Goal: Task Accomplishment & Management: Use online tool/utility

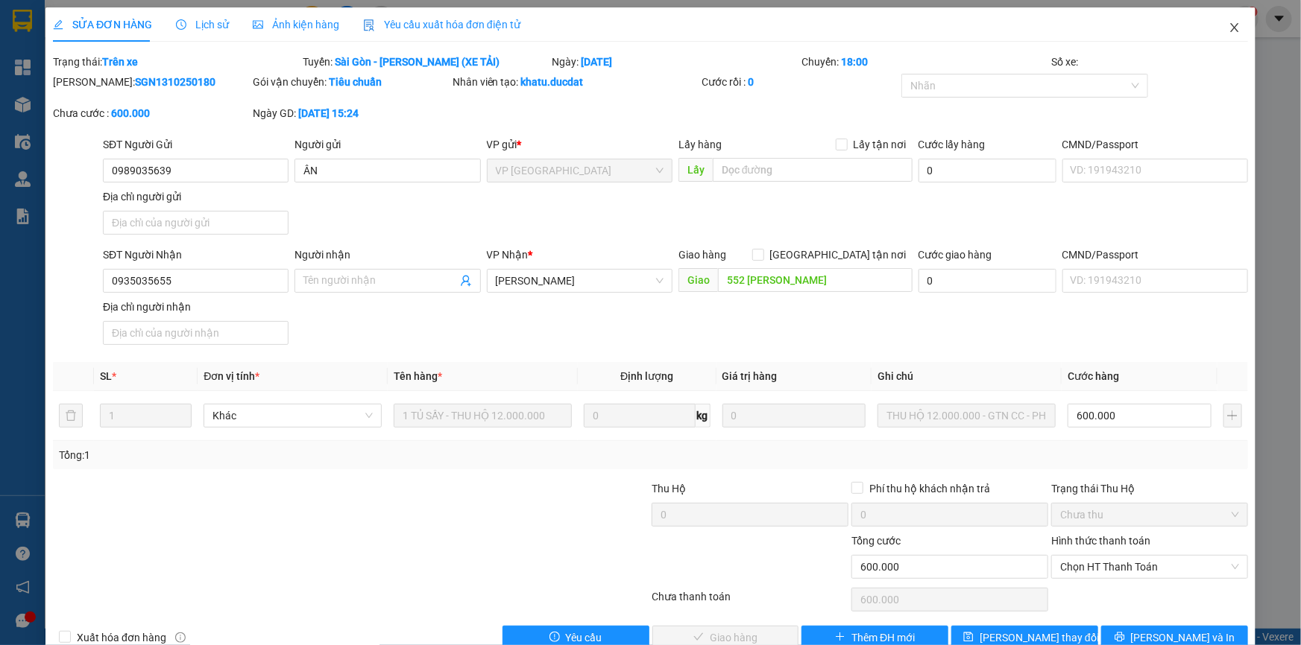
click at [1231, 24] on span "Close" at bounding box center [1234, 28] width 42 height 42
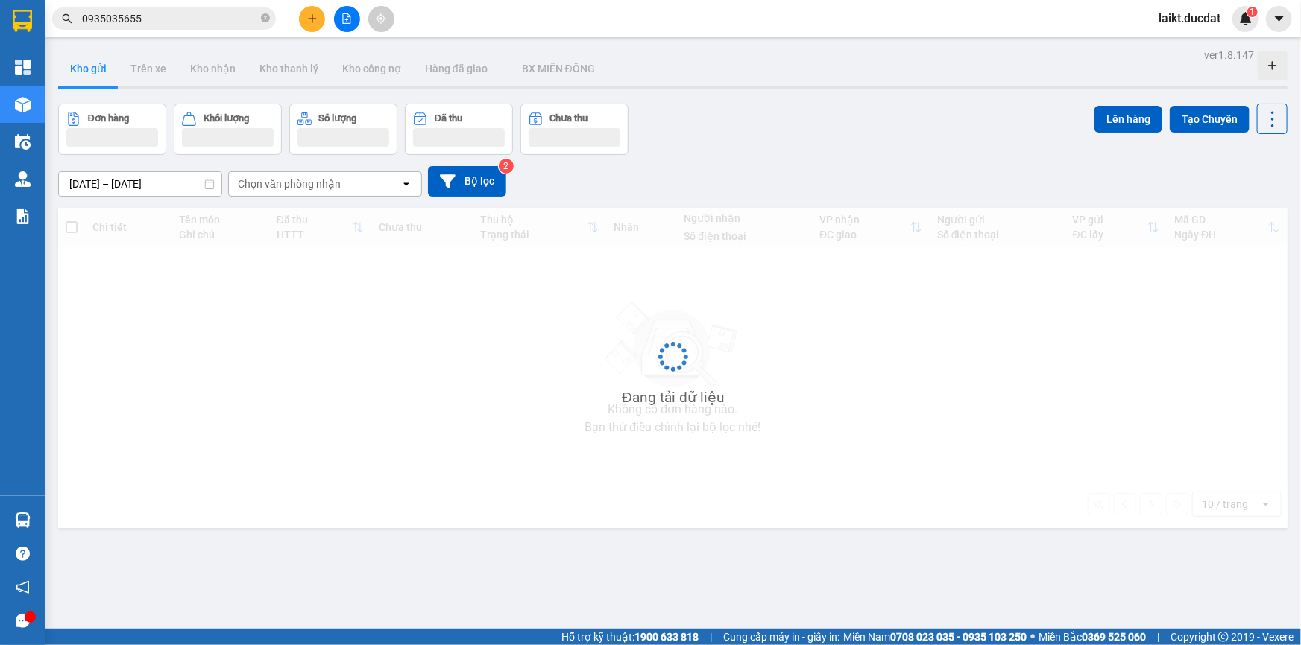
click at [151, 13] on input "0935035655" at bounding box center [170, 18] width 176 height 16
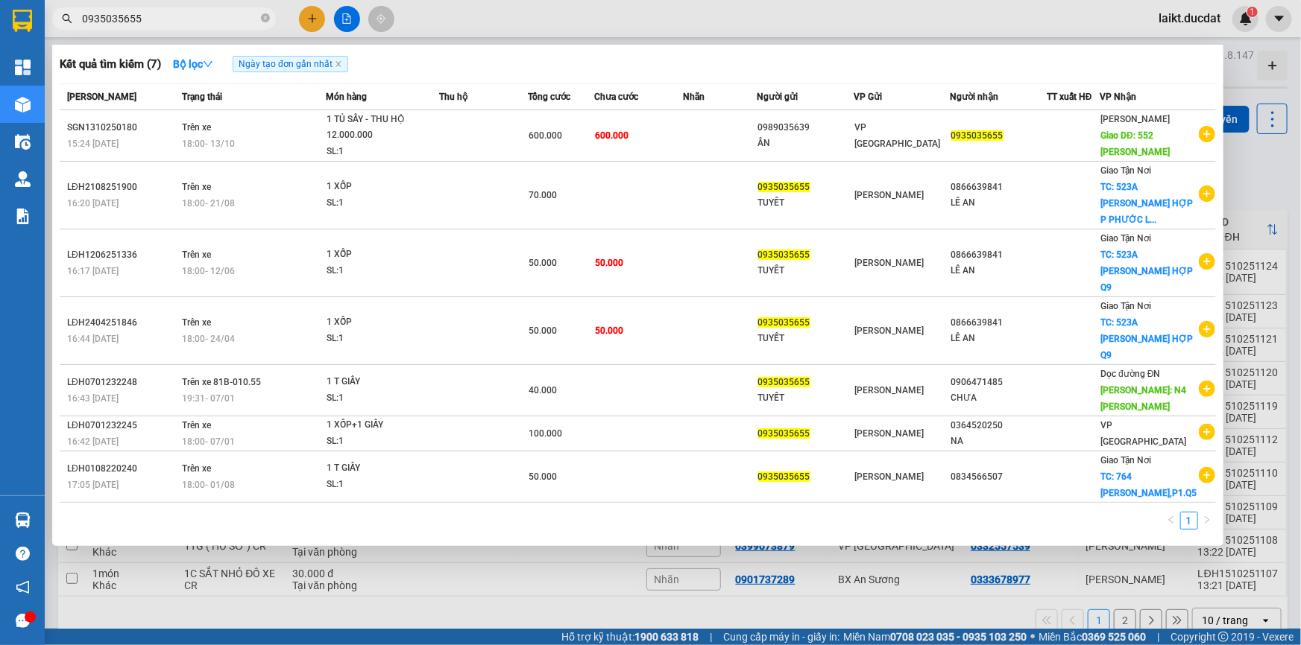
click at [344, 20] on div at bounding box center [650, 322] width 1301 height 645
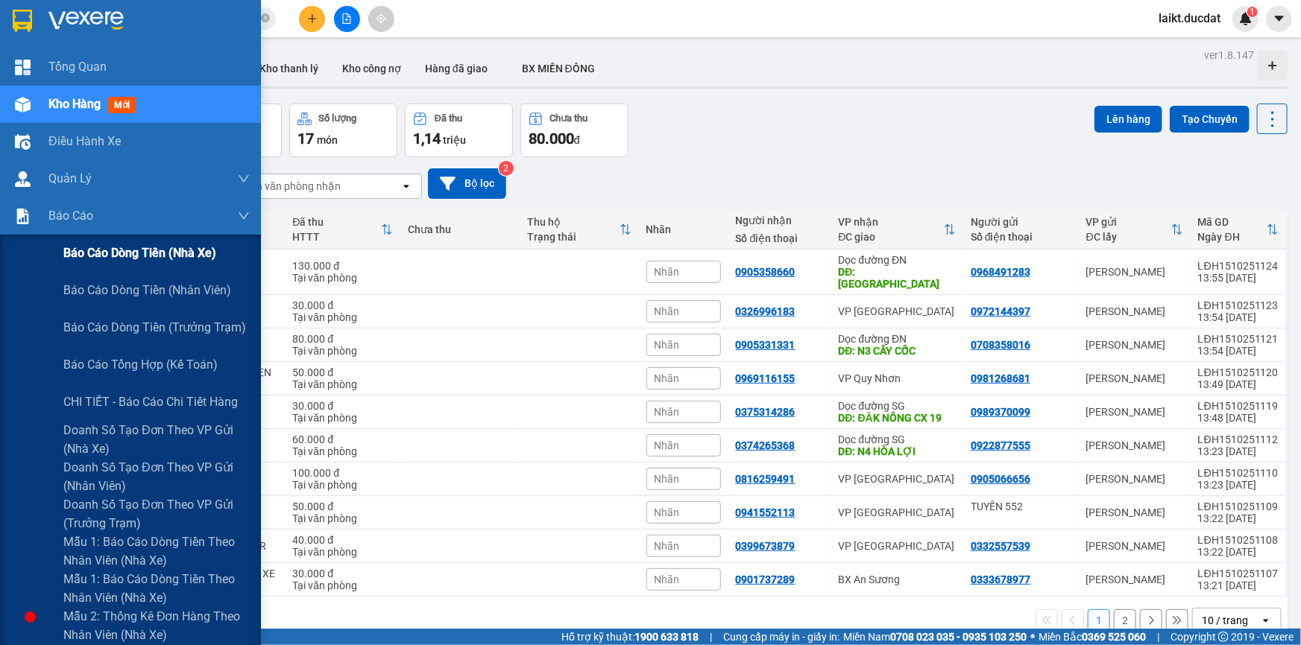
click at [127, 255] on span "Báo cáo dòng tiền (nhà xe)" at bounding box center [139, 253] width 153 height 19
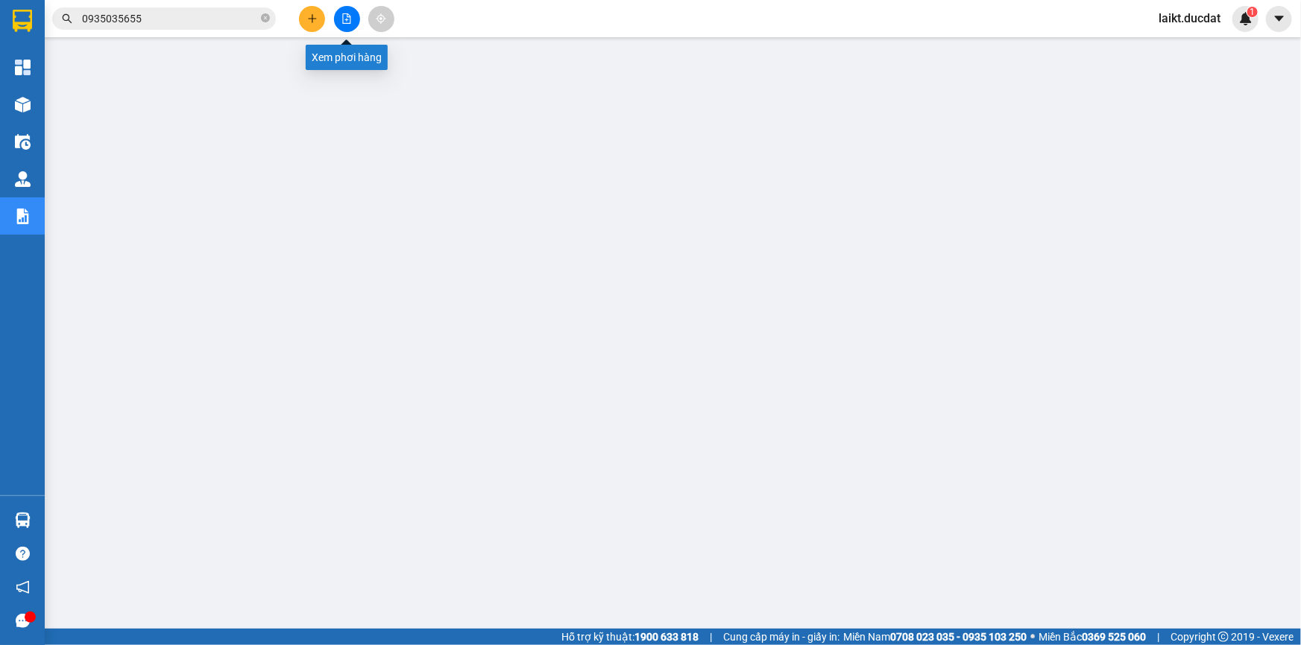
click at [343, 12] on button at bounding box center [347, 19] width 26 height 26
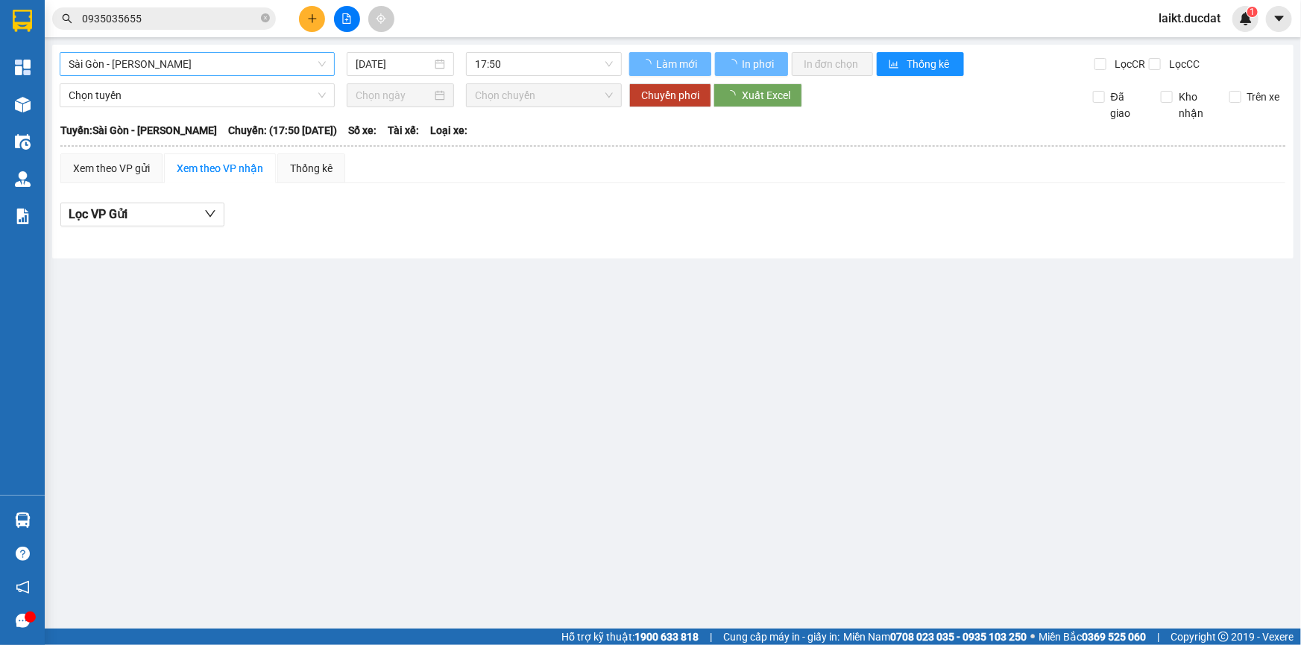
click at [161, 70] on span "Sài Gòn - [PERSON_NAME]" at bounding box center [197, 64] width 257 height 22
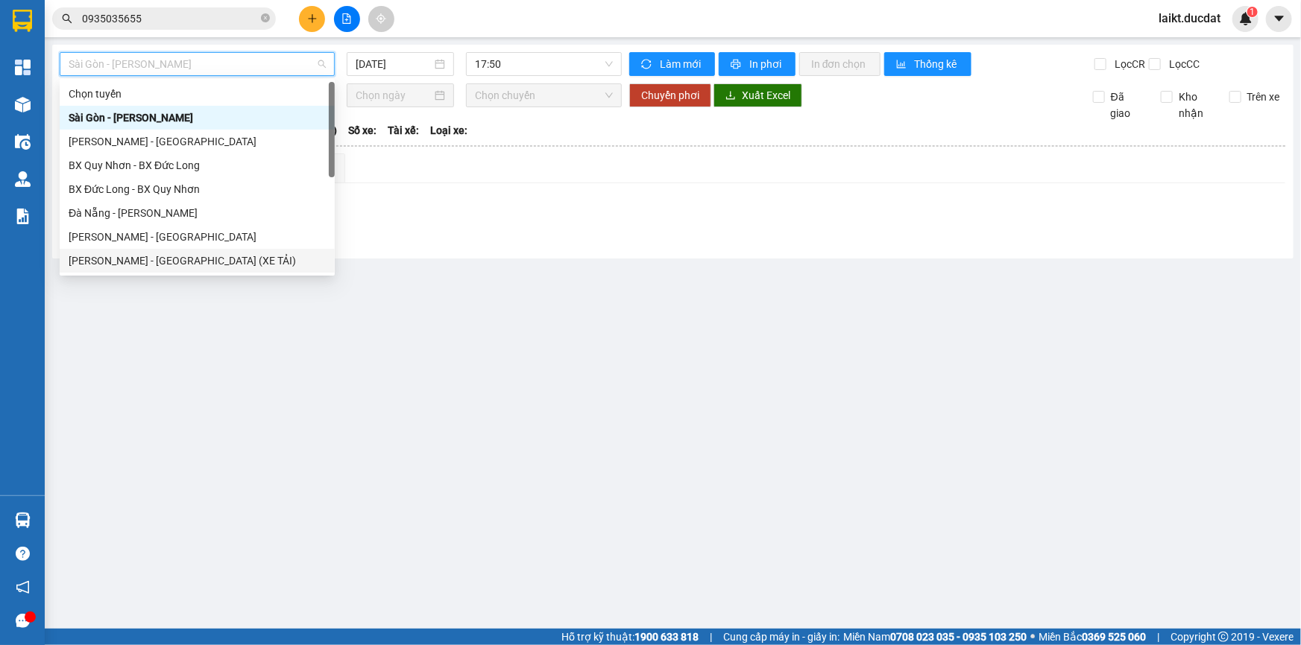
click at [130, 263] on div "[PERSON_NAME] - [GEOGRAPHIC_DATA] (XE TẢI)" at bounding box center [197, 261] width 257 height 16
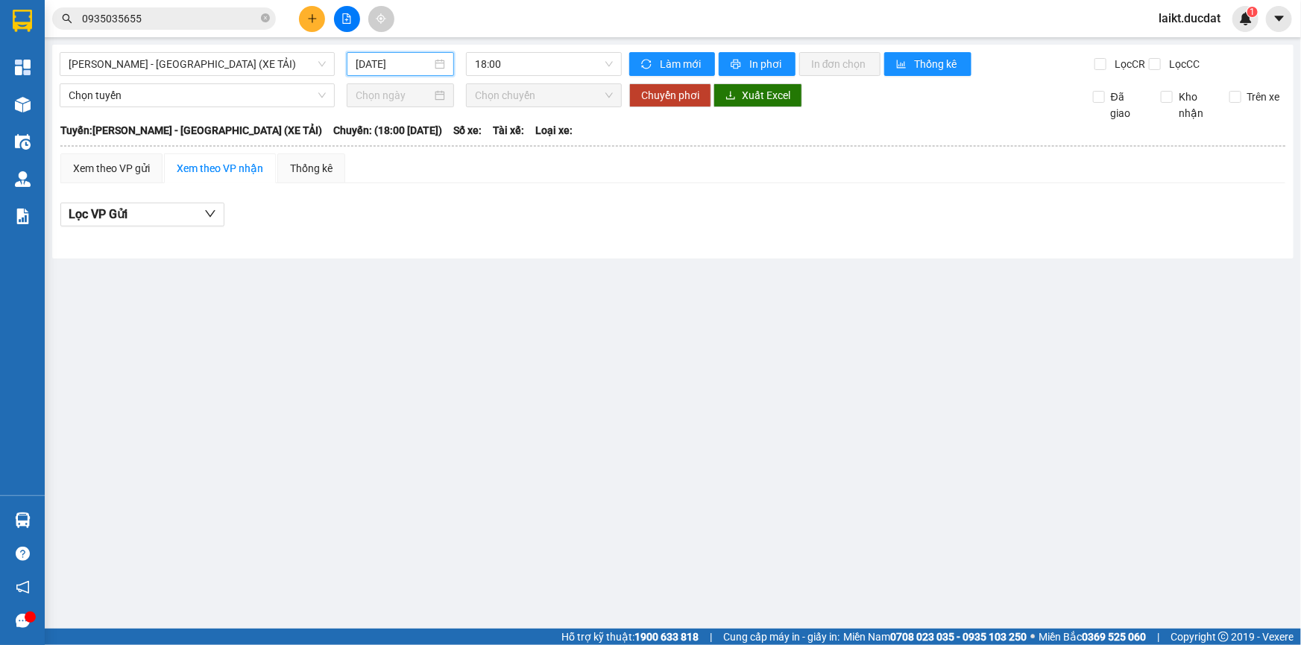
click at [422, 63] on input "[DATE]" at bounding box center [394, 64] width 76 height 16
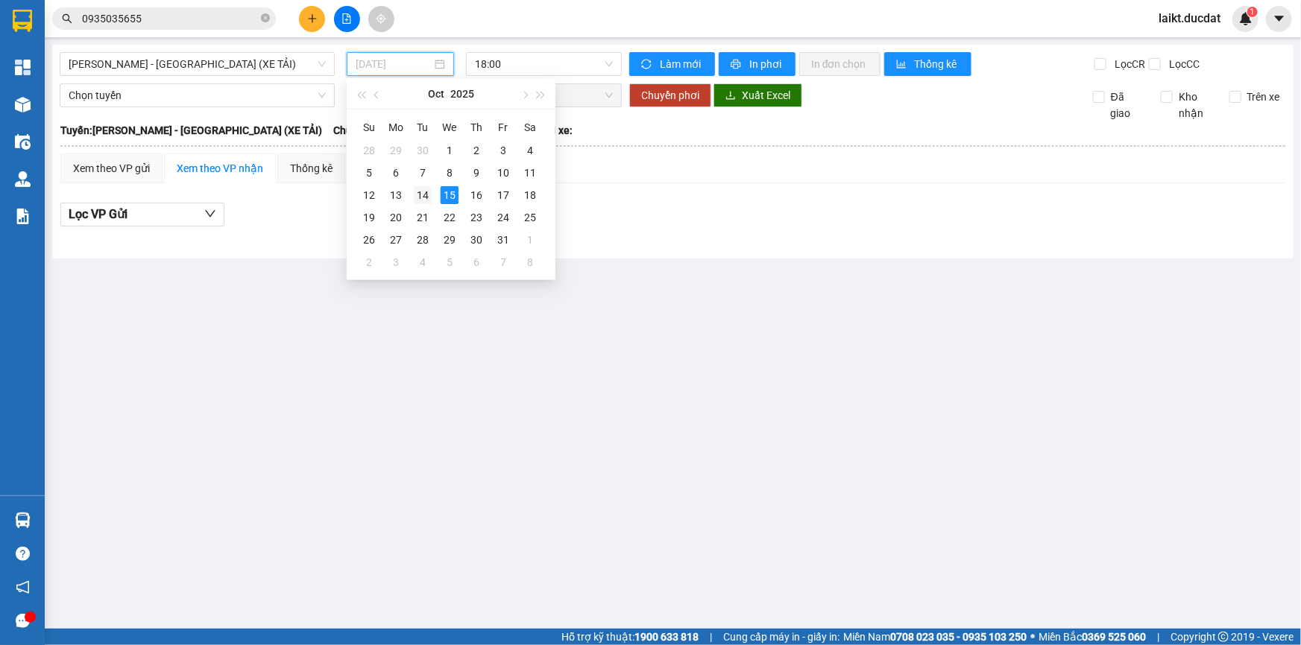
click at [427, 193] on div "14" at bounding box center [423, 195] width 18 height 18
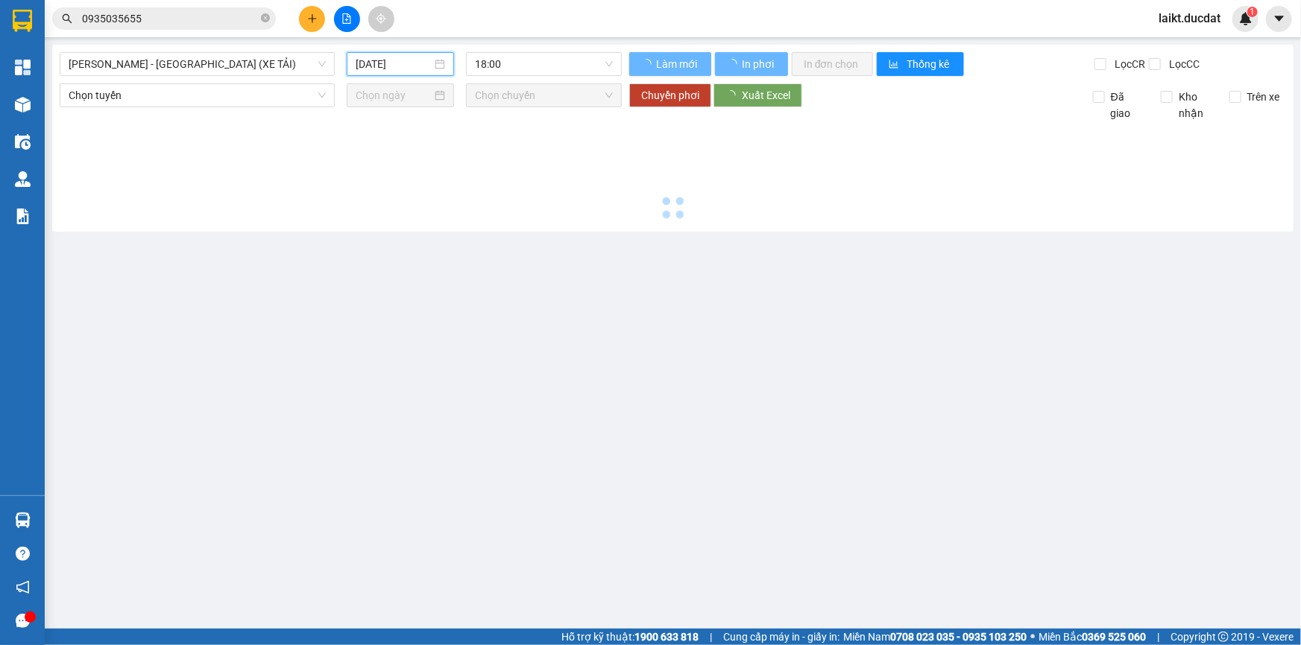
type input "[DATE]"
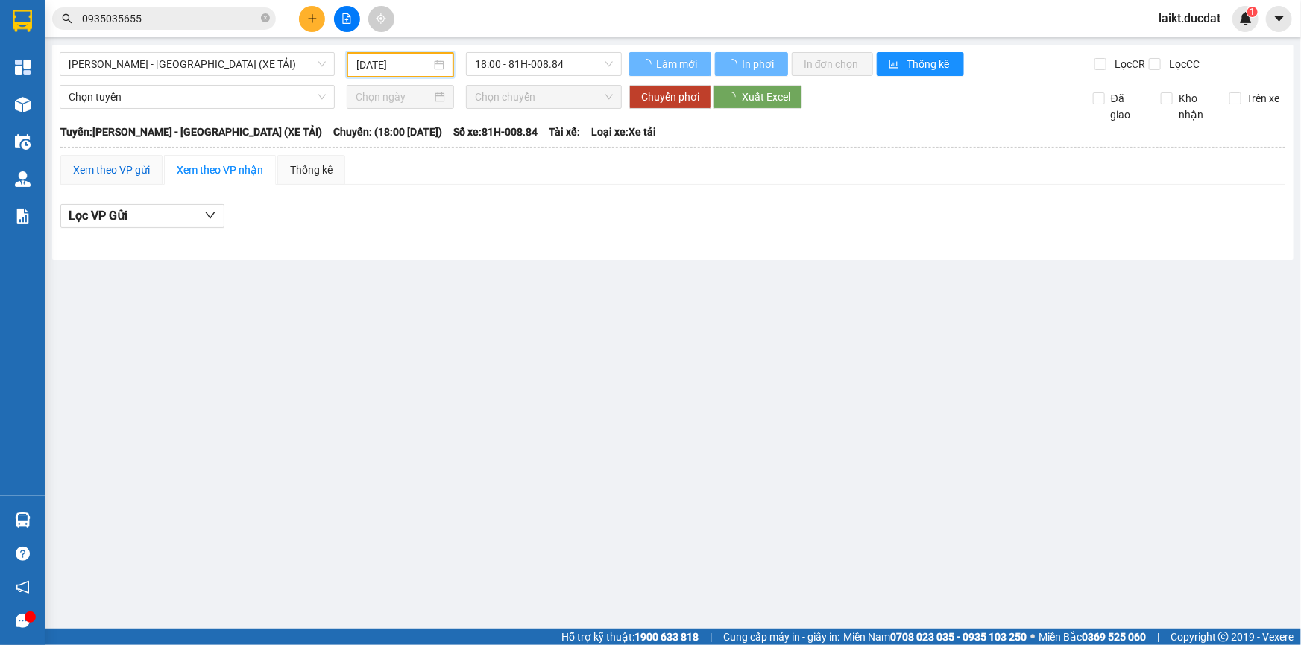
click at [121, 165] on div "Xem theo VP gửi" at bounding box center [111, 170] width 77 height 16
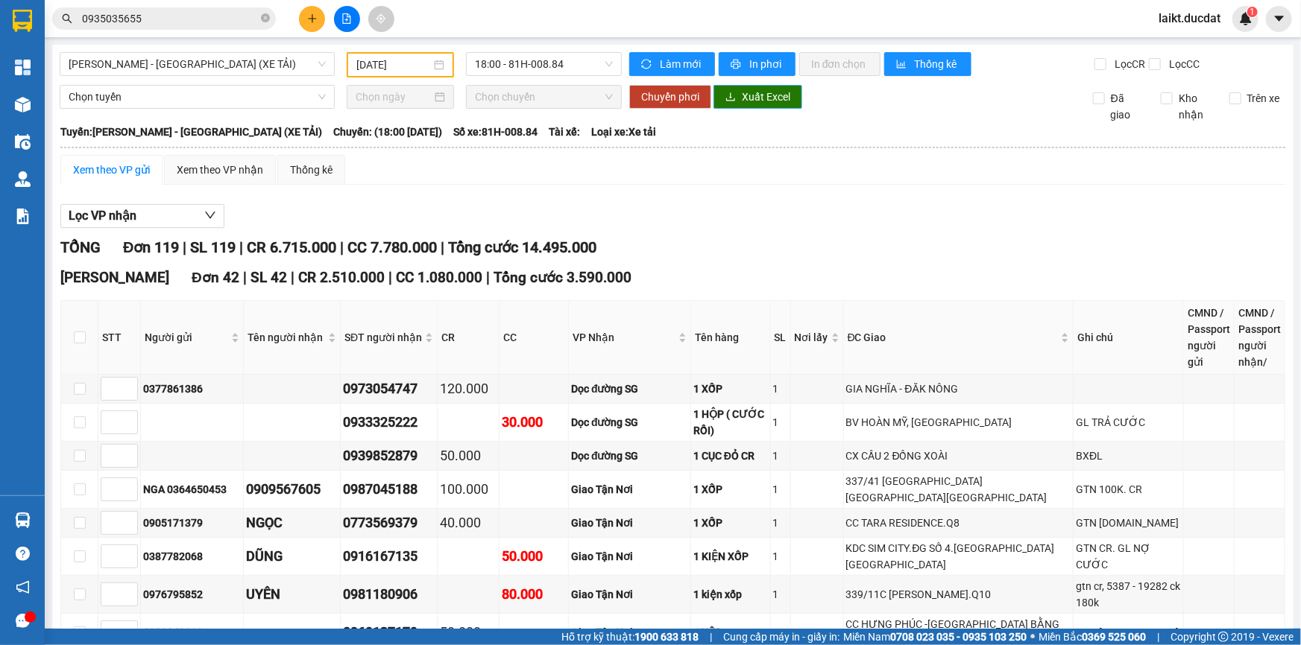
click at [750, 101] on span "Xuất Excel" at bounding box center [766, 97] width 48 height 16
click at [200, 66] on span "[PERSON_NAME] - [GEOGRAPHIC_DATA] (XE TẢI)" at bounding box center [197, 64] width 257 height 22
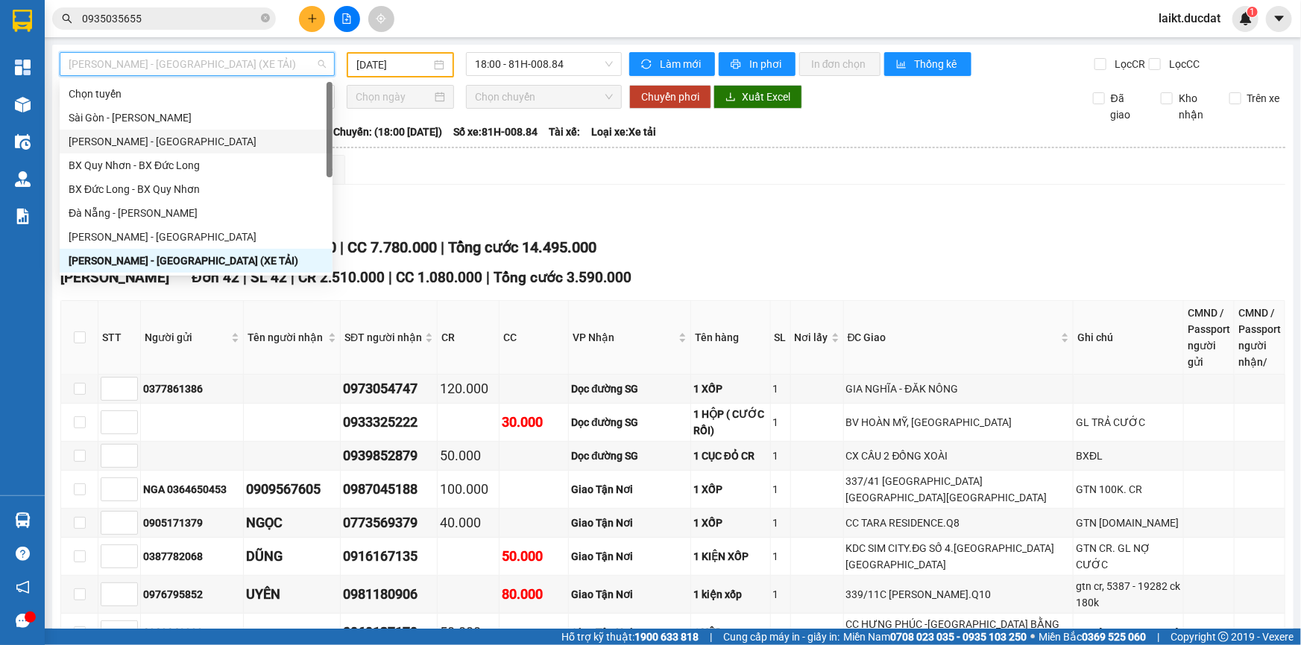
drag, startPoint x: 94, startPoint y: 142, endPoint x: 297, endPoint y: 112, distance: 204.9
click at [95, 142] on div "[PERSON_NAME] - [GEOGRAPHIC_DATA]" at bounding box center [196, 141] width 255 height 16
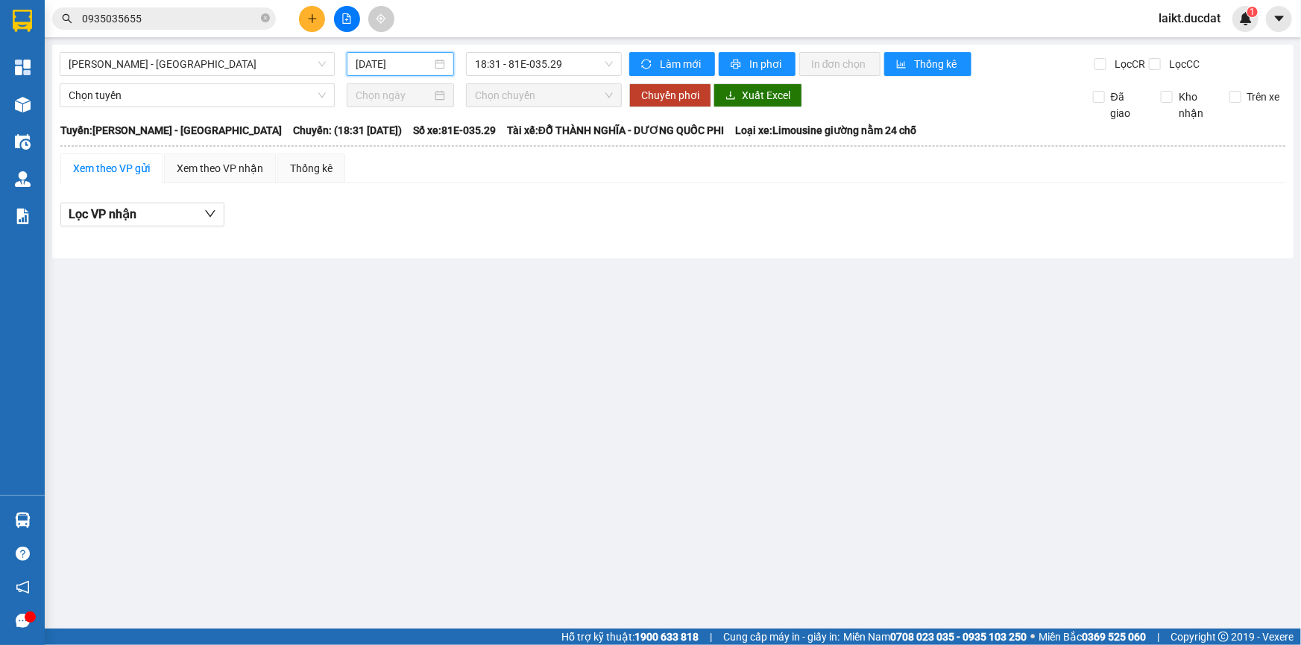
click at [414, 65] on input "[DATE]" at bounding box center [394, 64] width 76 height 16
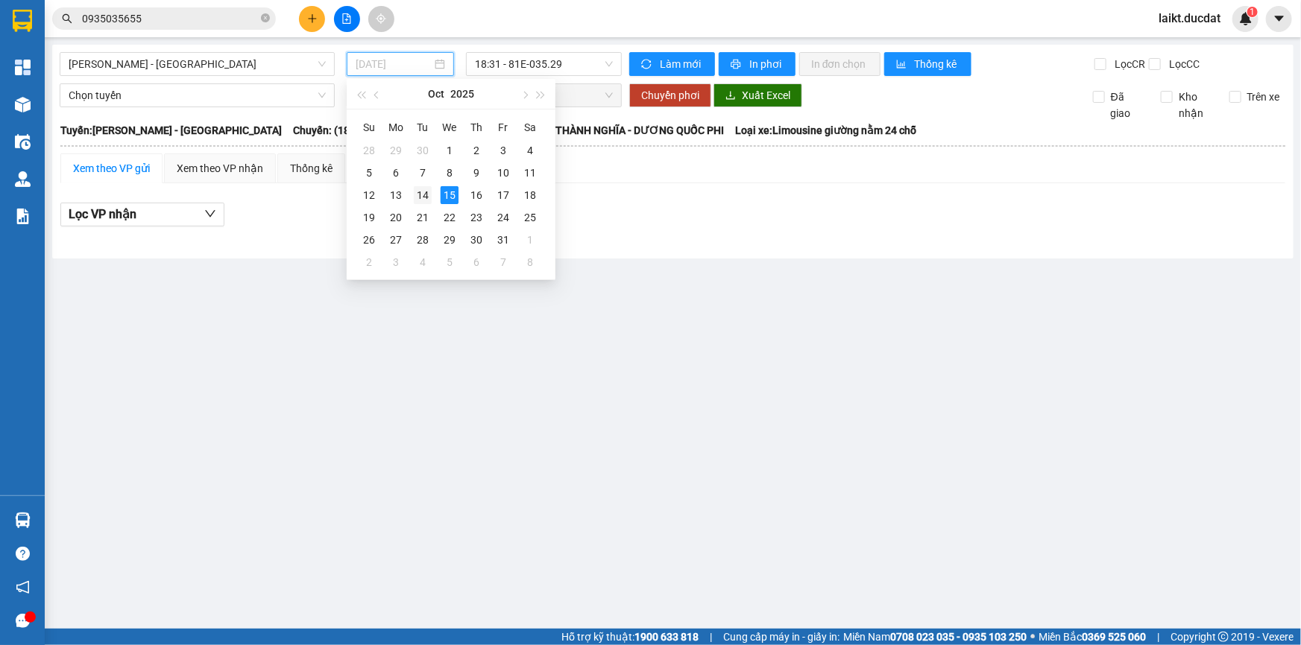
click at [418, 194] on div "14" at bounding box center [423, 195] width 18 height 18
type input "[DATE]"
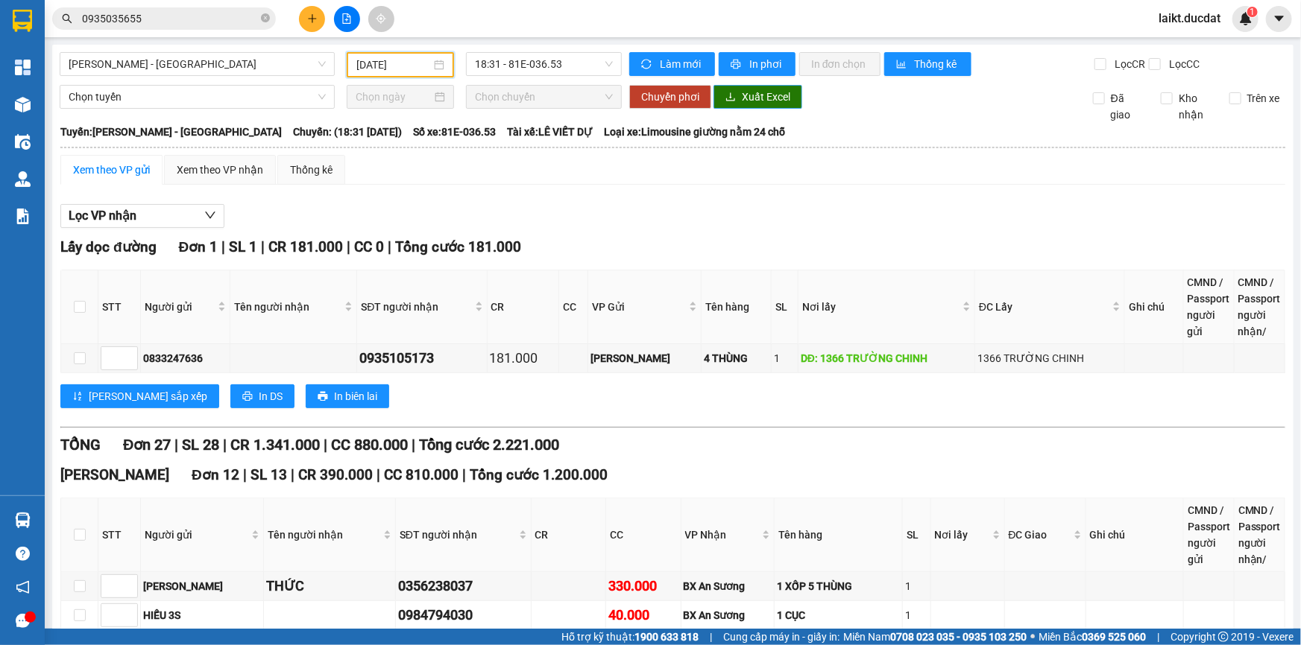
click at [735, 96] on button "Xuất Excel" at bounding box center [757, 97] width 89 height 24
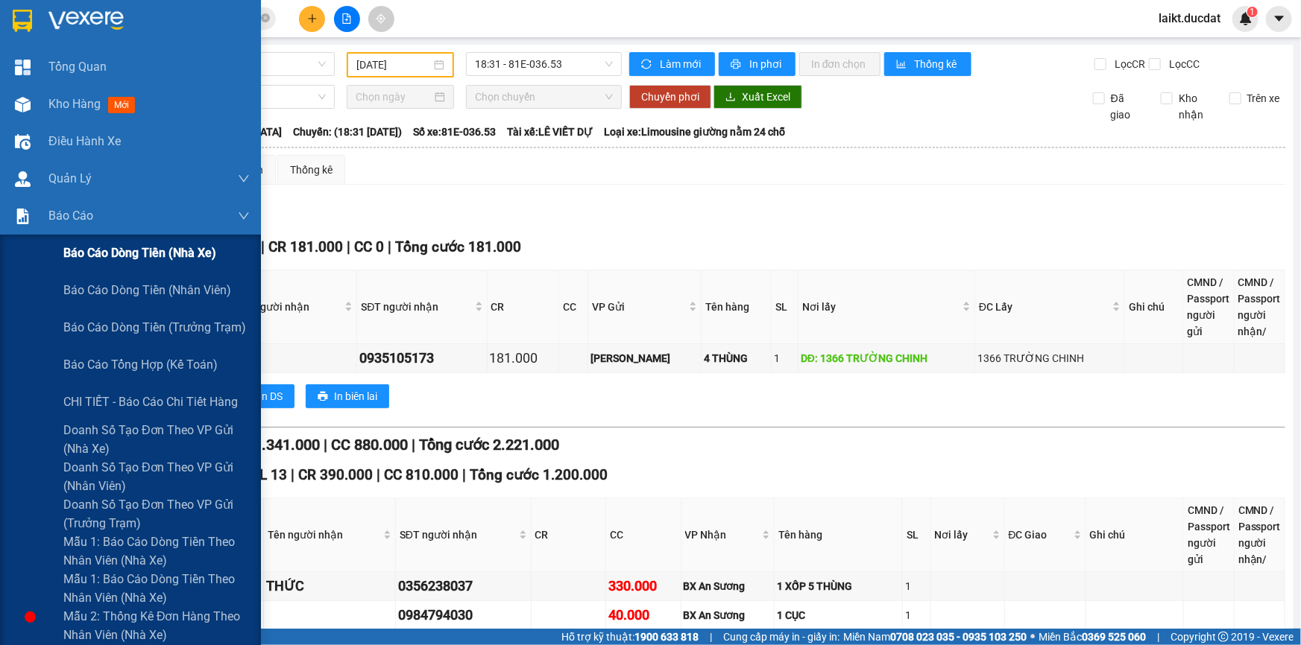
click at [142, 255] on span "Báo cáo dòng tiền (nhà xe)" at bounding box center [139, 253] width 153 height 19
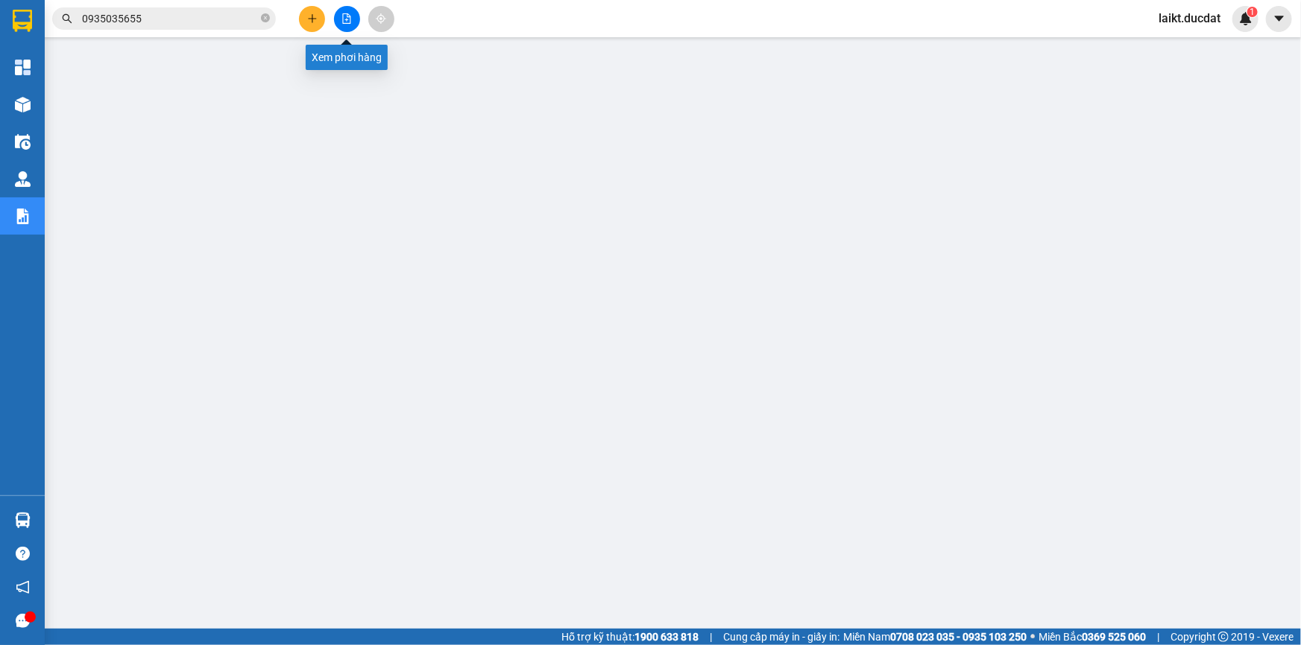
click at [345, 13] on icon "file-add" at bounding box center [347, 18] width 8 height 10
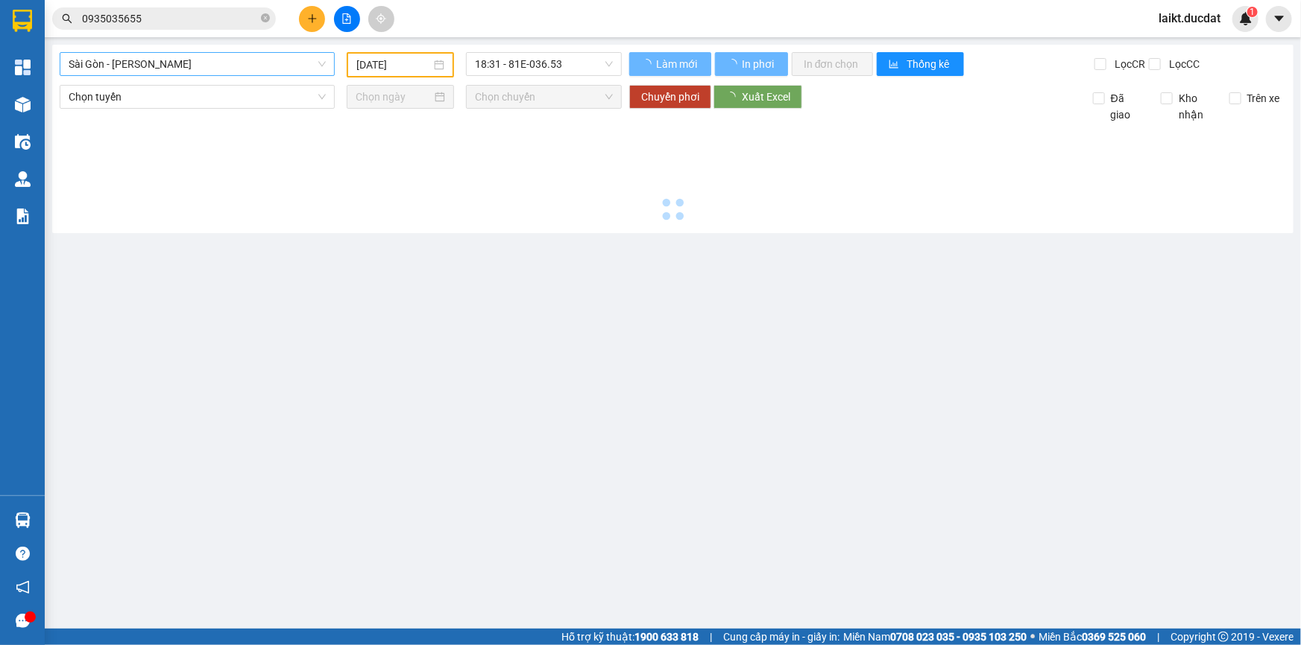
click at [157, 63] on span "Sài Gòn - [PERSON_NAME]" at bounding box center [197, 64] width 257 height 22
type input "[DATE]"
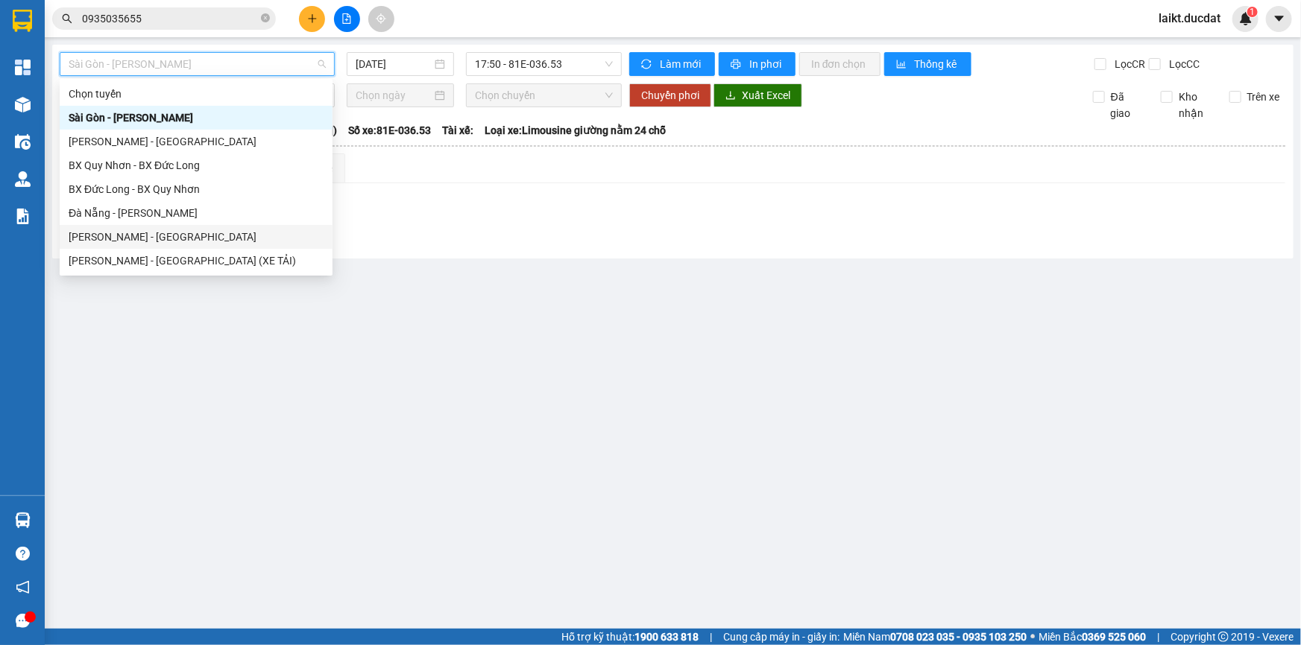
click at [116, 238] on div "[PERSON_NAME] - [GEOGRAPHIC_DATA]" at bounding box center [196, 237] width 255 height 16
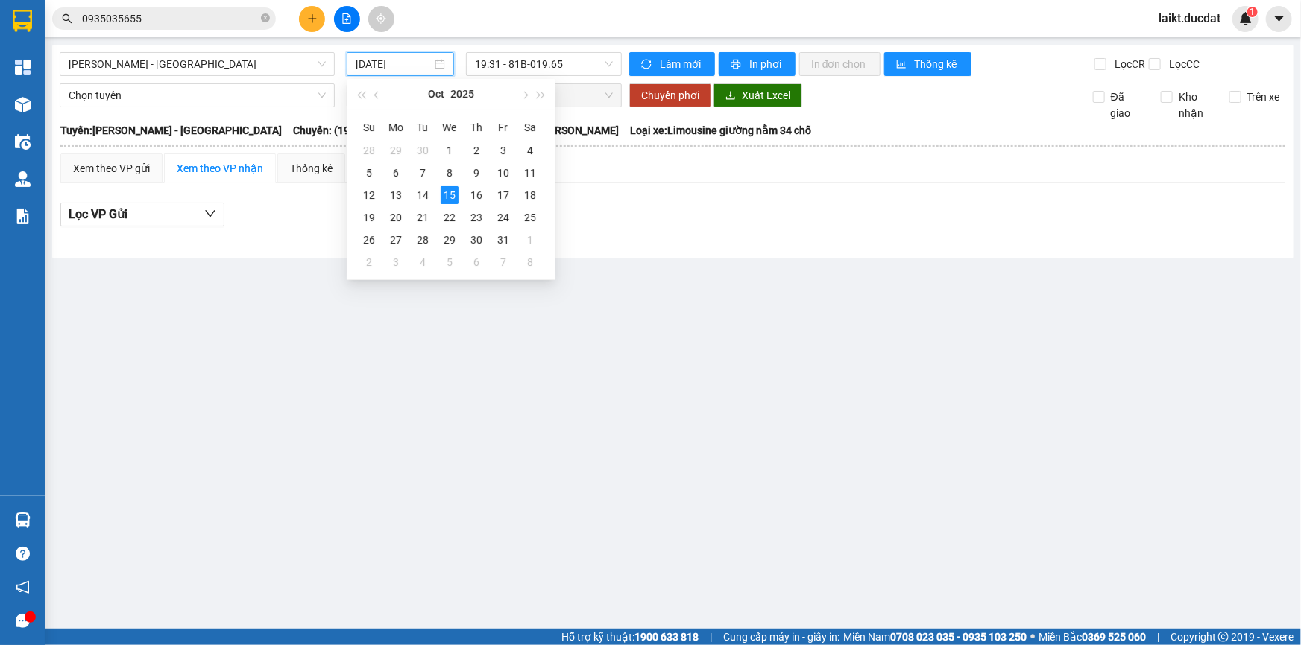
click at [417, 58] on input "[DATE]" at bounding box center [394, 64] width 76 height 16
click at [423, 194] on div "14" at bounding box center [423, 195] width 18 height 18
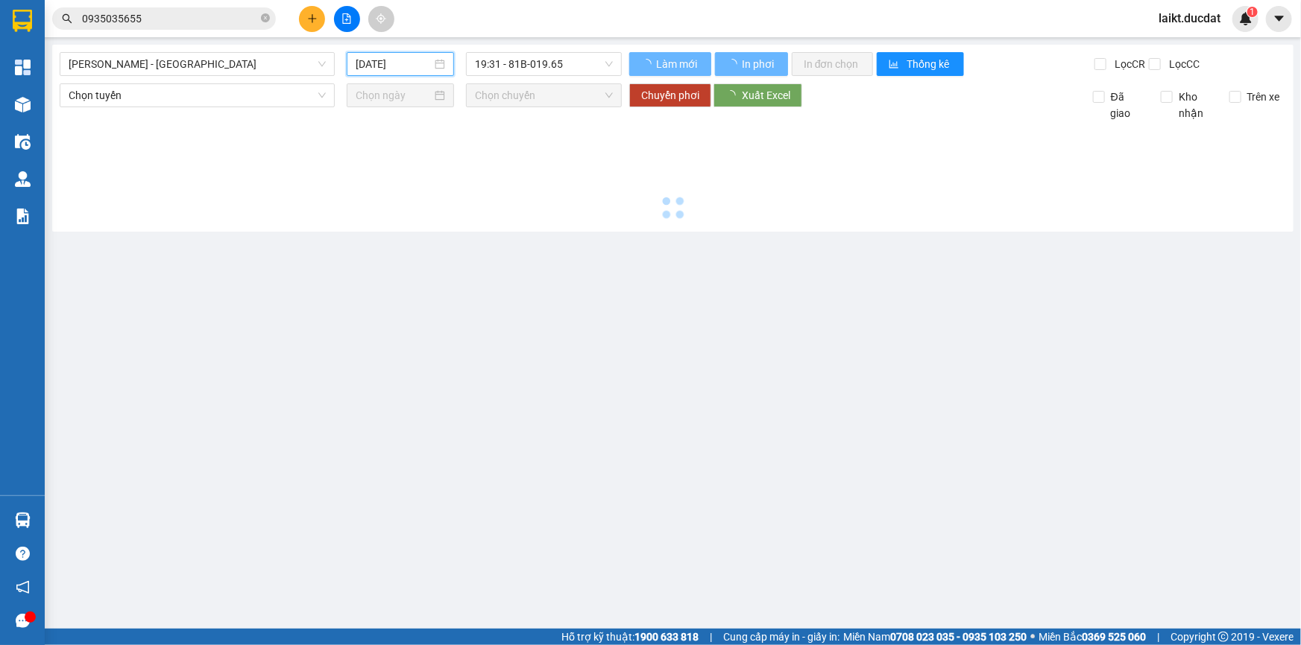
type input "[DATE]"
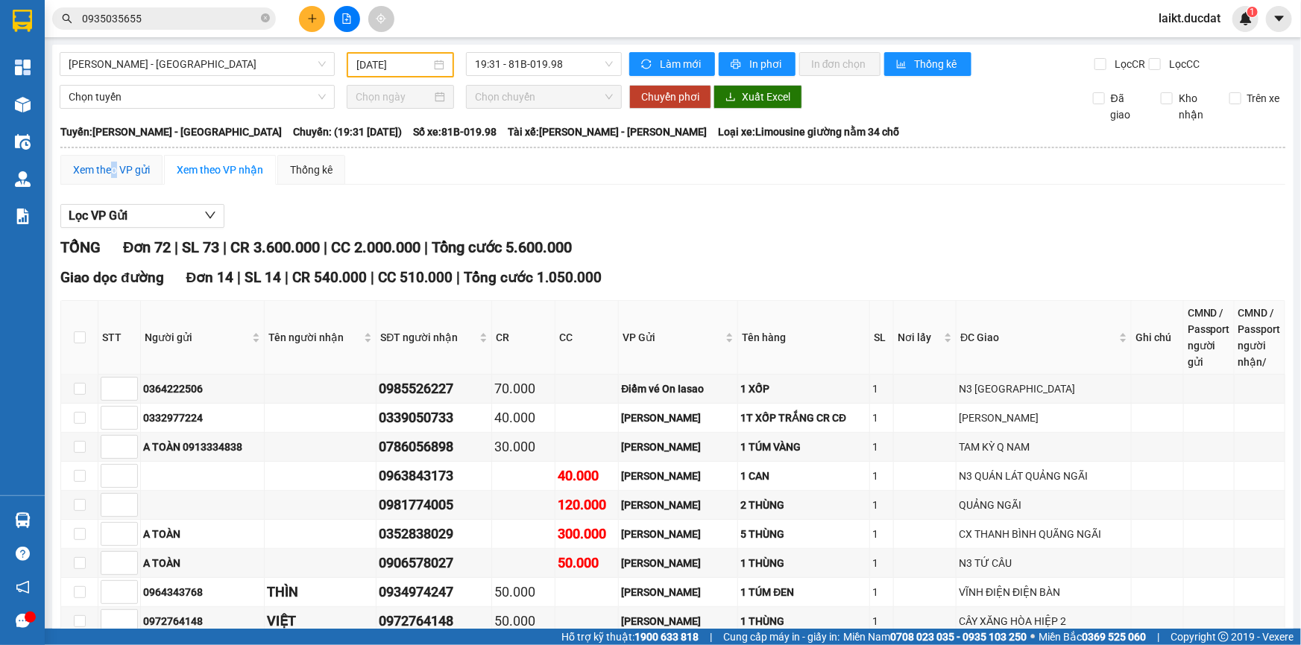
click at [113, 169] on div "Xem theo VP gửi" at bounding box center [111, 170] width 77 height 16
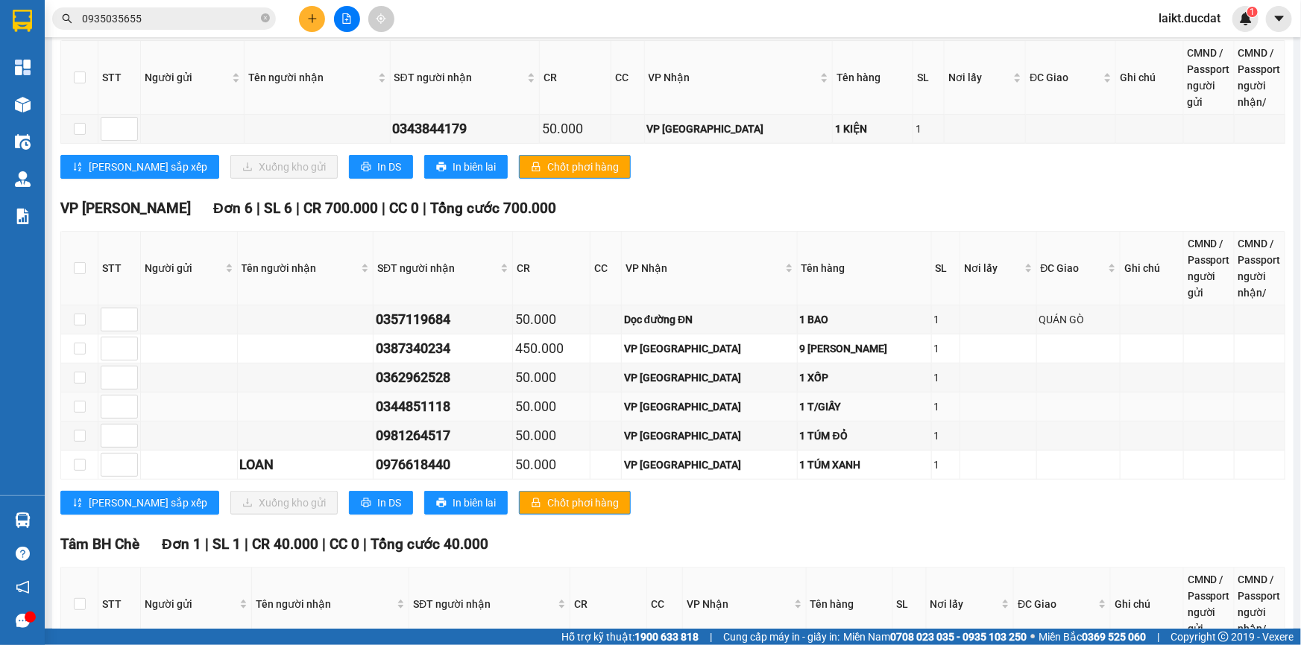
scroll to position [3353, 0]
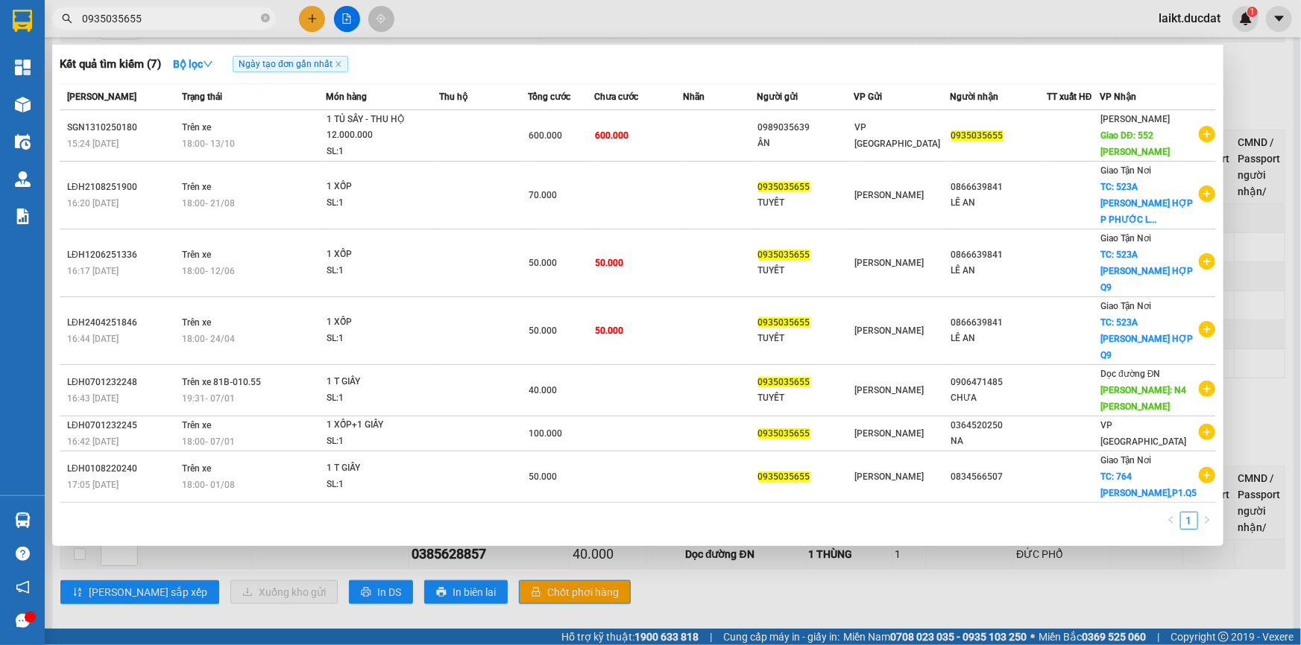
drag, startPoint x: 148, startPoint y: 17, endPoint x: 86, endPoint y: 14, distance: 61.9
click at [86, 14] on input "0935035655" at bounding box center [170, 18] width 176 height 16
paste input "79959379"
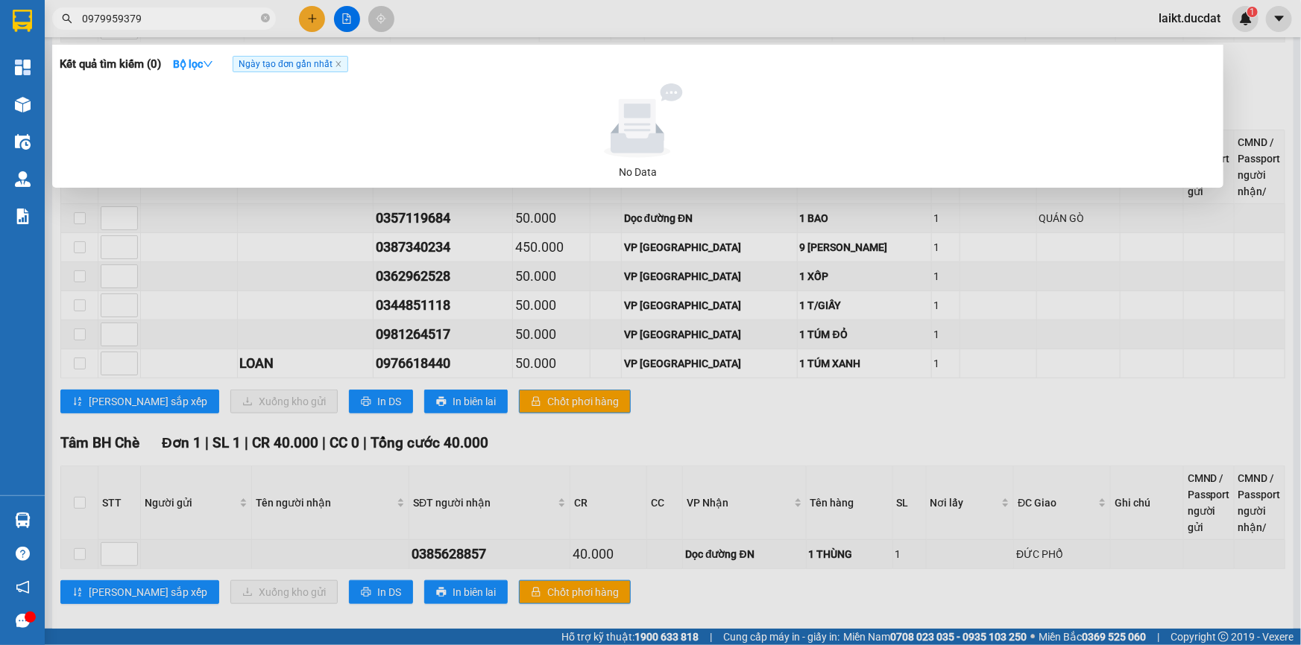
type input "0979959379"
